Goal: Use online tool/utility: Utilize a website feature to perform a specific function

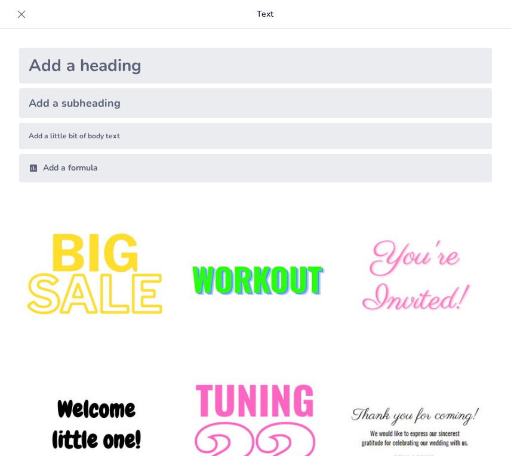
click at [20, 14] on icon at bounding box center [22, 14] width 12 height 12
checkbox input "true"
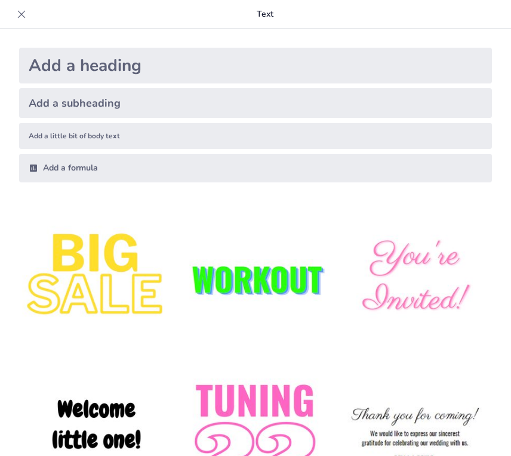
checkbox input "true"
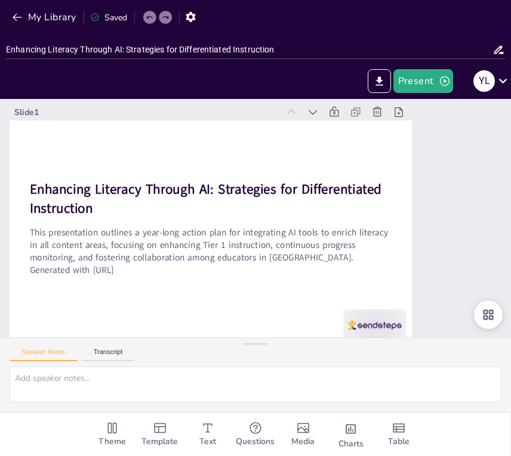
checkbox input "true"
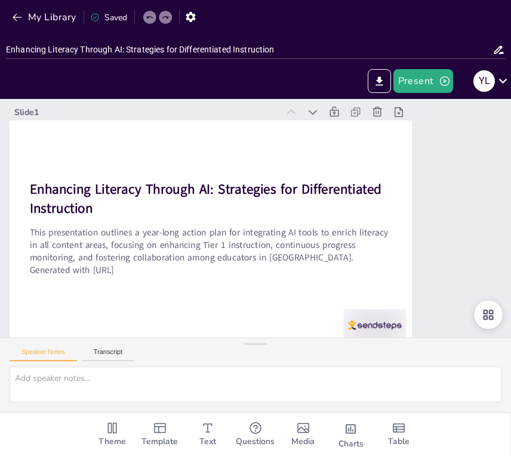
checkbox input "true"
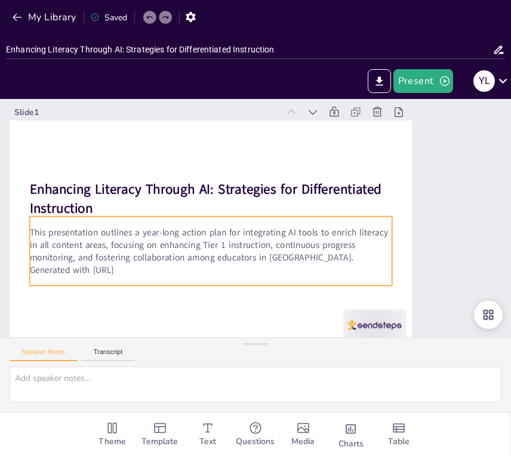
checkbox input "true"
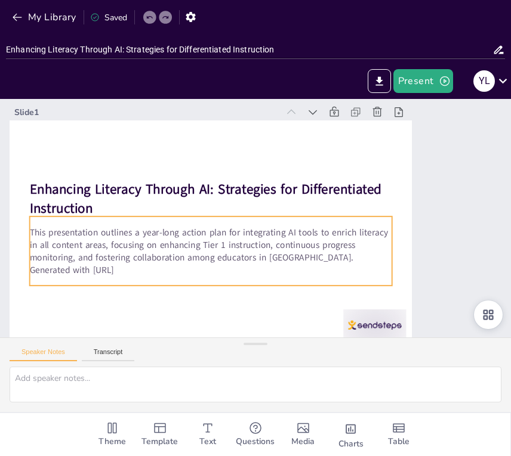
checkbox input "true"
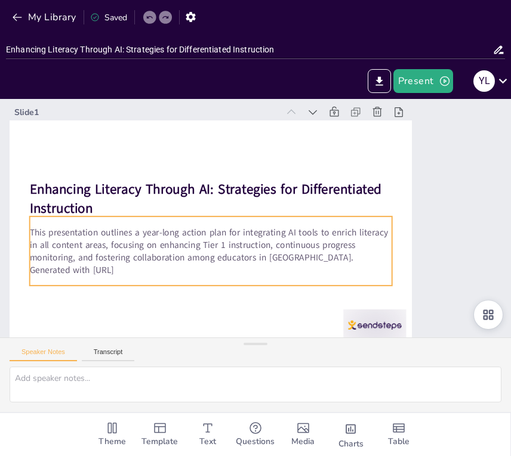
checkbox input "true"
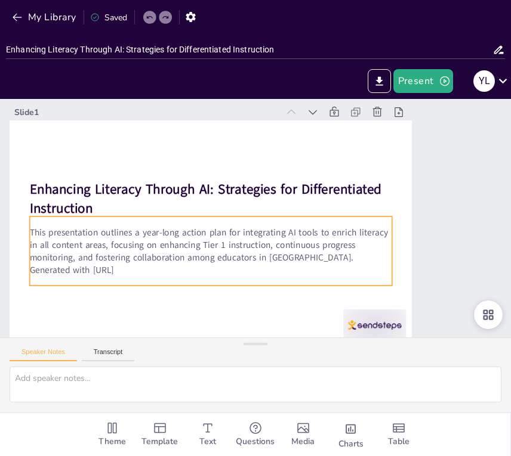
checkbox input "true"
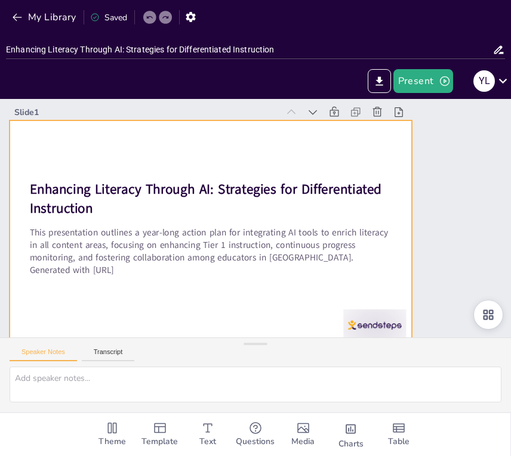
checkbox input "true"
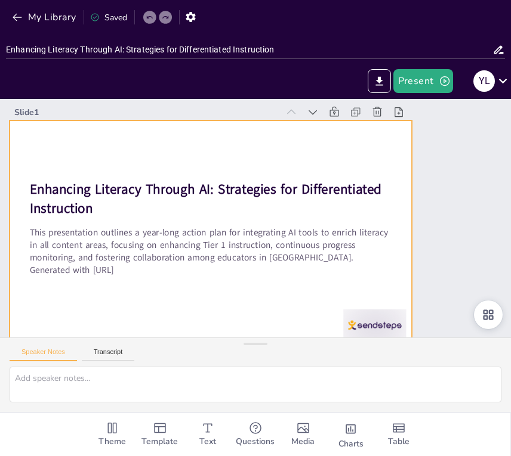
checkbox input "true"
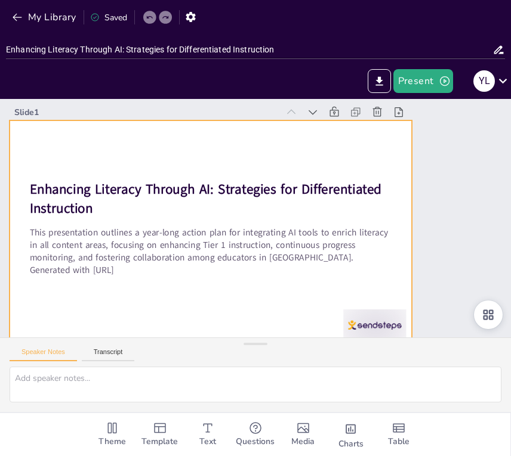
checkbox input "true"
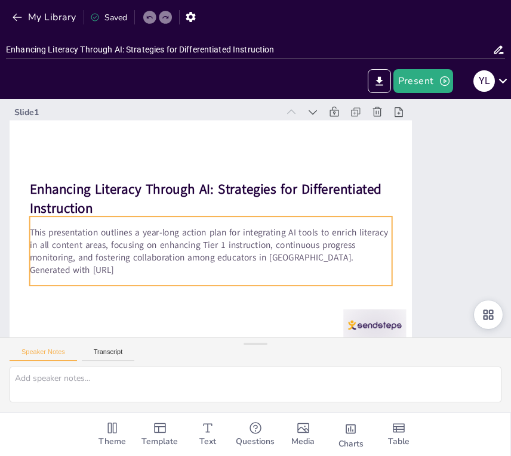
checkbox input "true"
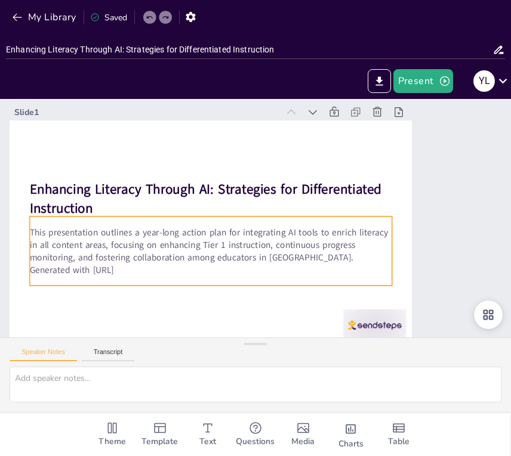
checkbox input "true"
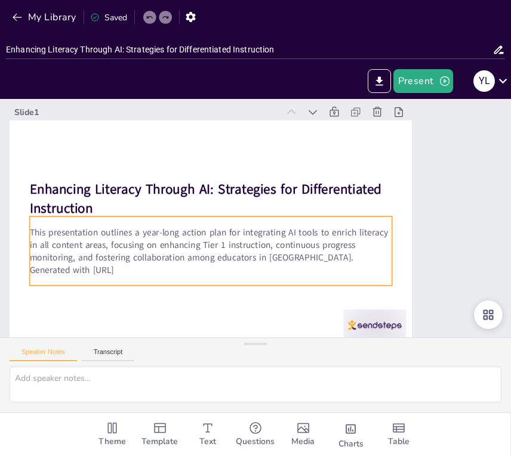
checkbox input "true"
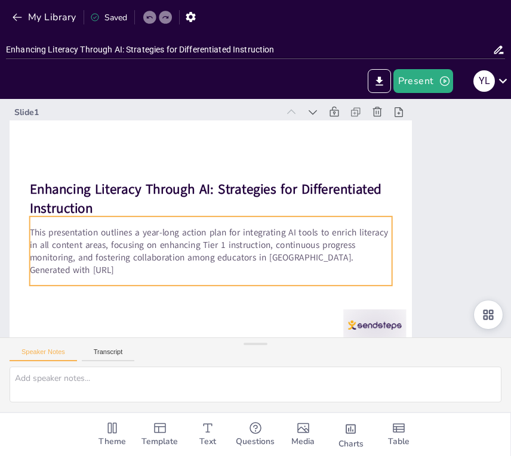
checkbox input "true"
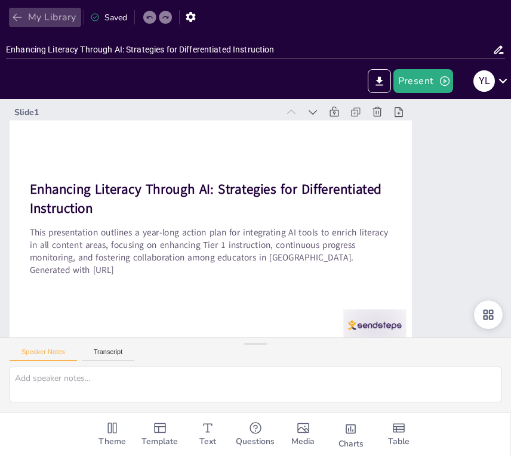
click at [21, 18] on icon "button" at bounding box center [17, 17] width 12 height 12
